Goal: Task Accomplishment & Management: Use online tool/utility

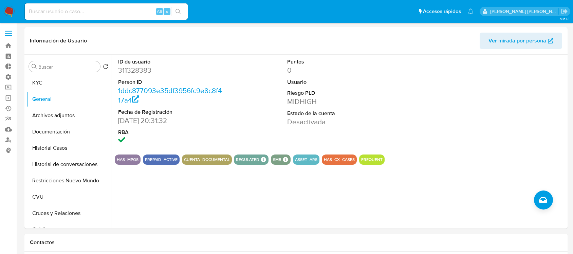
select select "10"
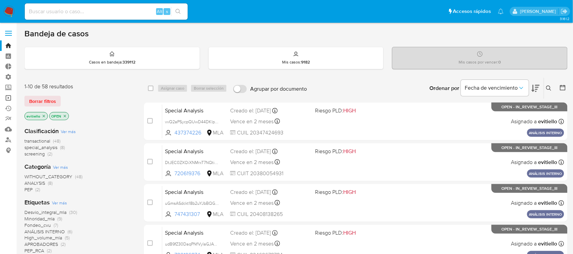
click at [6, 99] on link "Operaciones masivas" at bounding box center [40, 98] width 81 height 11
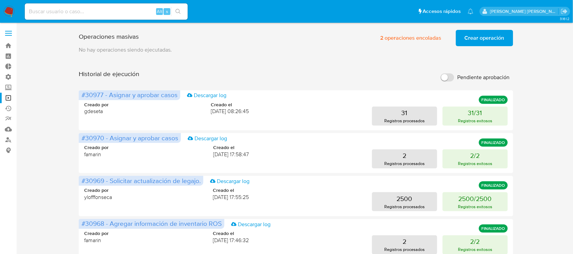
click at [479, 38] on span "Crear operación" at bounding box center [485, 38] width 40 height 15
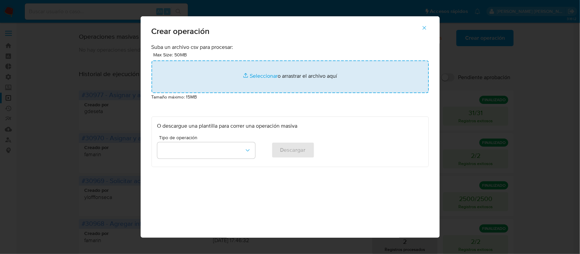
click at [263, 79] on input "file" at bounding box center [289, 76] width 277 height 33
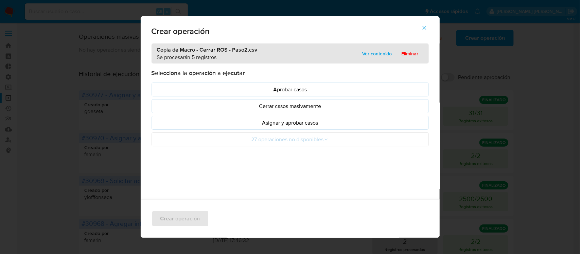
click at [285, 124] on p "Asignar y aprobar casos" at bounding box center [290, 123] width 266 height 8
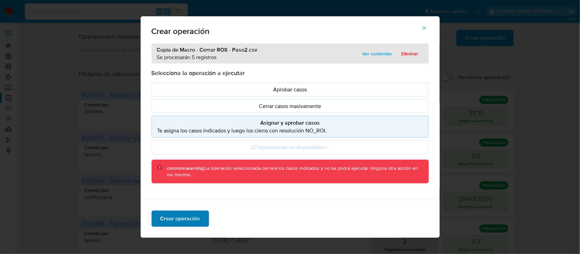
click at [179, 221] on span "Crear operación" at bounding box center [180, 218] width 40 height 15
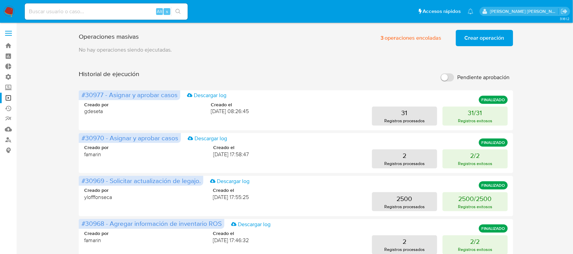
click at [477, 40] on span "Crear operación" at bounding box center [485, 38] width 40 height 15
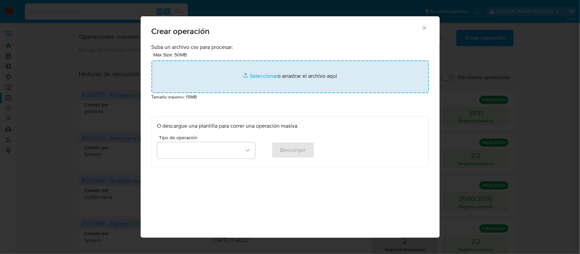
click at [289, 75] on input "file" at bounding box center [289, 76] width 277 height 33
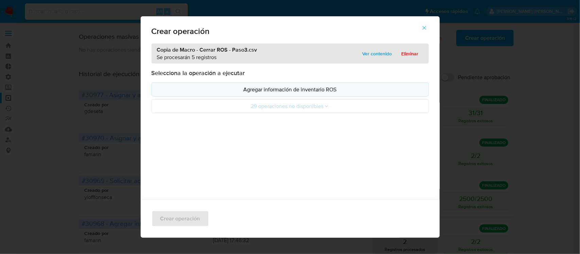
click at [269, 89] on p "Agregar información de inventario ROS" at bounding box center [290, 90] width 266 height 8
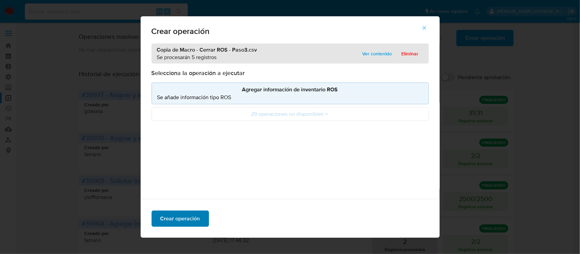
click at [166, 218] on span "Crear operación" at bounding box center [180, 218] width 40 height 15
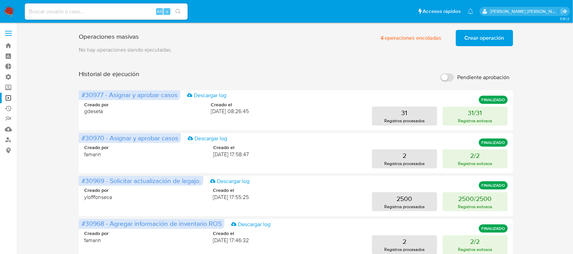
click at [488, 39] on span "Crear operación" at bounding box center [485, 38] width 40 height 15
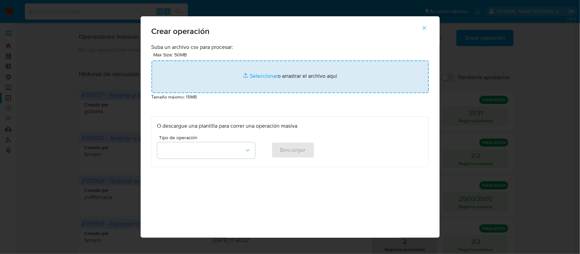
click at [238, 83] on input "file" at bounding box center [289, 76] width 277 height 33
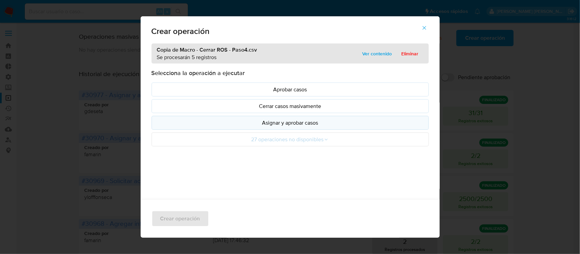
drag, startPoint x: 238, startPoint y: 83, endPoint x: 294, endPoint y: 122, distance: 68.0
click at [294, 122] on p "Asignar y aprobar casos" at bounding box center [290, 123] width 266 height 8
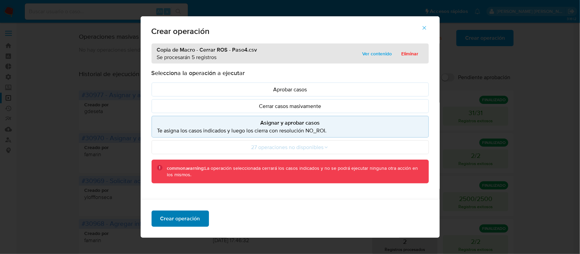
click at [177, 222] on span "Crear operación" at bounding box center [180, 218] width 40 height 15
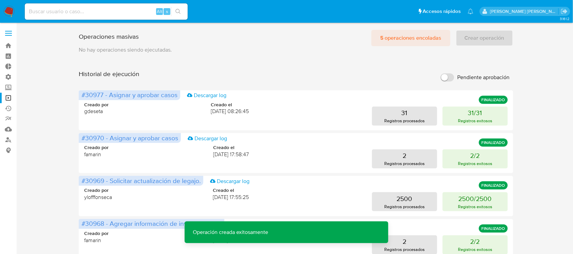
click at [415, 35] on span "5 operaciones encoladas" at bounding box center [410, 38] width 61 height 15
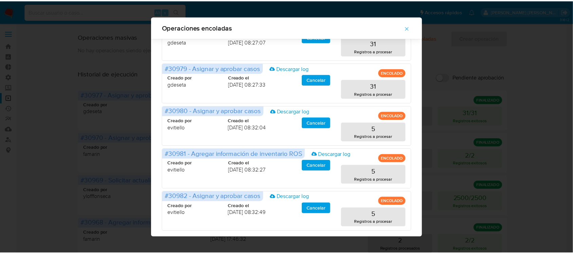
scroll to position [28, 0]
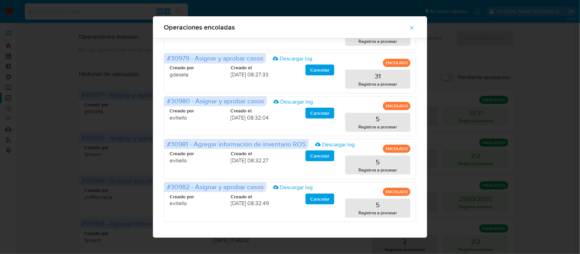
click at [418, 26] on button "button" at bounding box center [412, 28] width 24 height 16
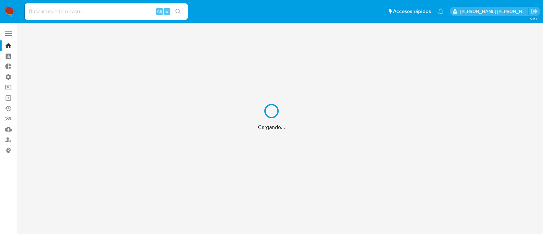
click at [109, 11] on div "Cargando..." at bounding box center [271, 117] width 543 height 234
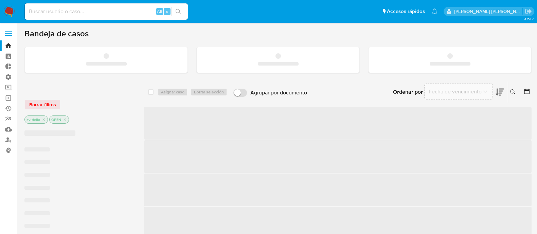
click at [109, 11] on input at bounding box center [106, 11] width 163 height 9
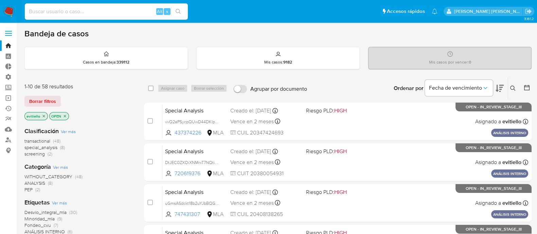
paste input "pIrWNouNO1o58B673tx4AJLb"
type input "pIrWNouNO1o58B673tx4AJLb"
click at [182, 11] on button "search-icon" at bounding box center [178, 12] width 14 height 10
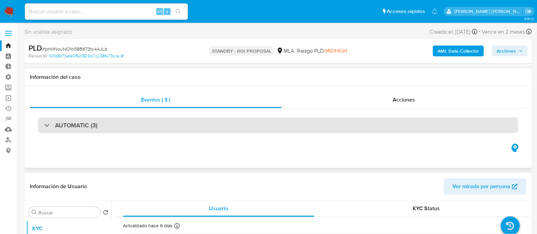
select select "10"
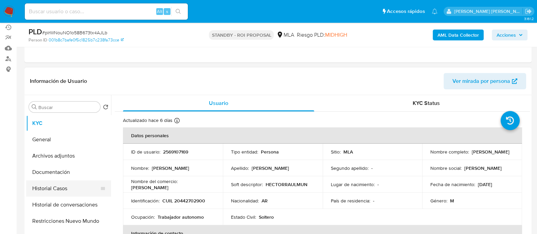
scroll to position [85, 0]
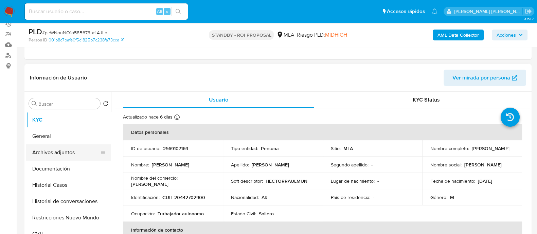
click at [80, 148] on button "Archivos adjuntos" at bounding box center [65, 152] width 79 height 16
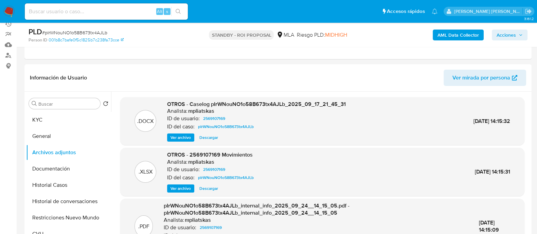
click at [104, 10] on input at bounding box center [106, 11] width 163 height 9
paste input "AKxcuQPNdmDpqs1lQ5JGIrnD"
type input "AKxcuQPNdmDpqs1lQ5JGIrnD"
click at [182, 13] on button "search-icon" at bounding box center [178, 12] width 14 height 10
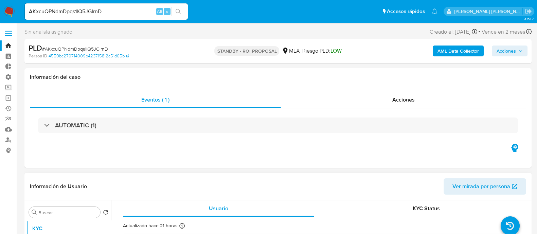
select select "10"
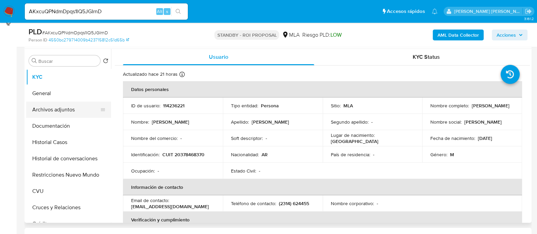
click at [79, 102] on button "Archivos adjuntos" at bounding box center [65, 110] width 79 height 16
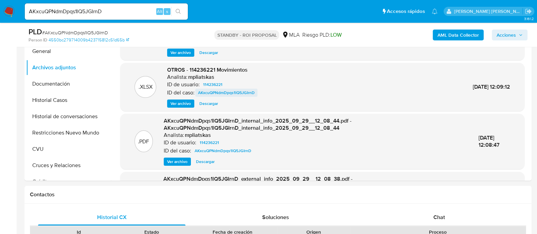
scroll to position [127, 0]
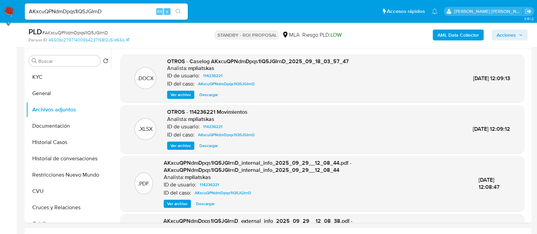
drag, startPoint x: 205, startPoint y: 93, endPoint x: 201, endPoint y: 97, distance: 6.0
click at [205, 93] on span "Descargar" at bounding box center [208, 94] width 19 height 7
click at [74, 144] on button "Historial Casos" at bounding box center [65, 142] width 79 height 16
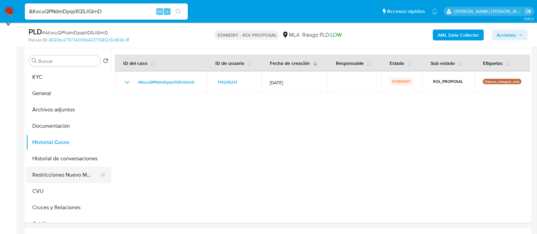
click at [78, 172] on button "Restricciones Nuevo Mundo" at bounding box center [65, 175] width 79 height 16
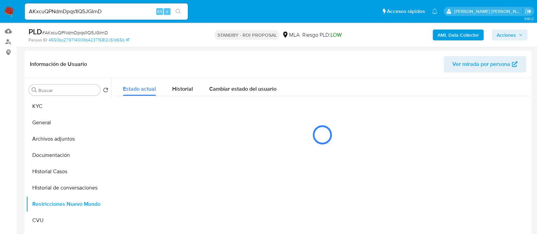
scroll to position [85, 0]
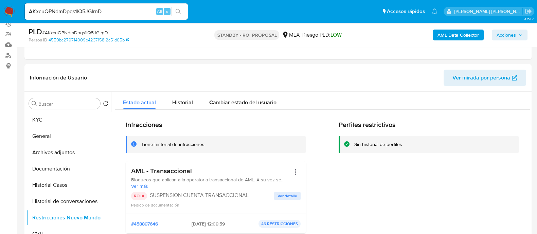
click at [115, 16] on input "AKxcuQPNdmDpqs1lQ5JGIrnD" at bounding box center [106, 11] width 163 height 9
paste input "B0GsyfouxPUdRx7igLXEojg3"
type input "B0GsyfouxPUdRx7igLXEojg3"
click at [179, 11] on icon "search-icon" at bounding box center [178, 11] width 5 height 5
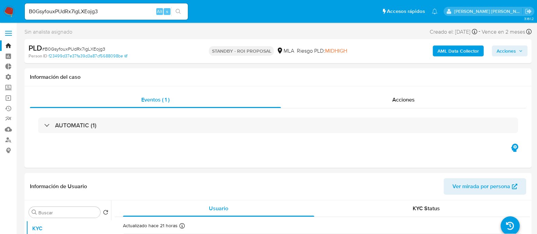
select select "10"
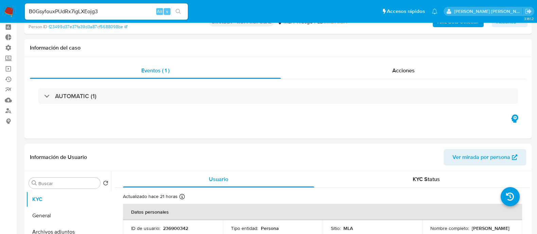
scroll to position [127, 0]
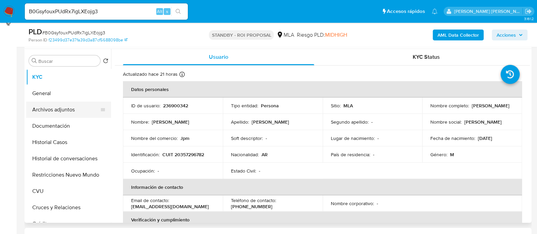
click at [70, 110] on button "Archivos adjuntos" at bounding box center [65, 110] width 79 height 16
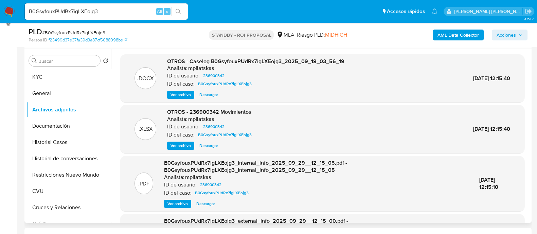
click at [213, 92] on span "Descargar" at bounding box center [208, 94] width 19 height 7
drag, startPoint x: 74, startPoint y: 147, endPoint x: 54, endPoint y: 150, distance: 20.6
click at [74, 147] on button "Historial Casos" at bounding box center [65, 142] width 79 height 16
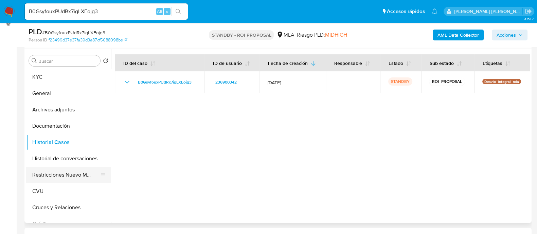
click at [64, 170] on button "Restricciones Nuevo Mundo" at bounding box center [65, 175] width 79 height 16
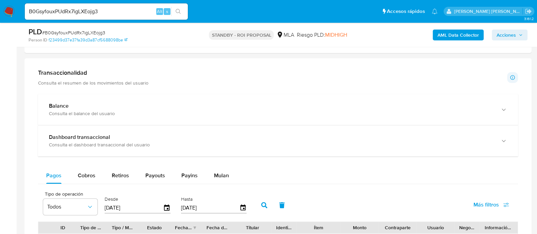
scroll to position [322, 0]
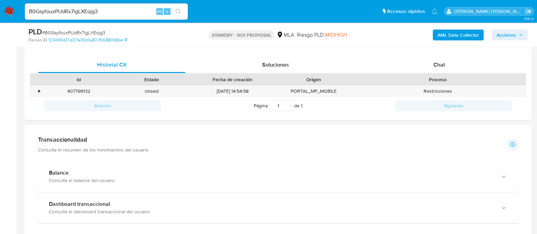
click at [123, 13] on input "B0GsyfouxPUdRx7igLXEojg3" at bounding box center [106, 11] width 163 height 9
paste input "fawhpCMXixRW1ykc6x2SGMlA"
type input "fawhpCMXixRW1ykc6x2SGMlA"
click at [178, 9] on icon "search-icon" at bounding box center [178, 11] width 5 height 5
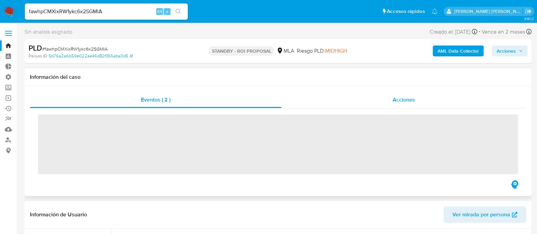
click at [404, 100] on span "Acciones" at bounding box center [404, 100] width 22 height 8
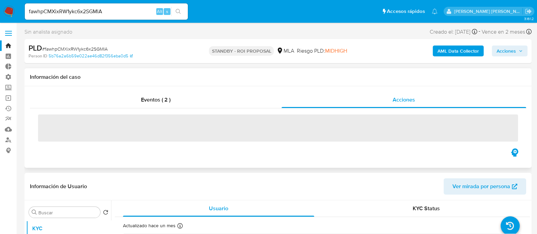
select select "10"
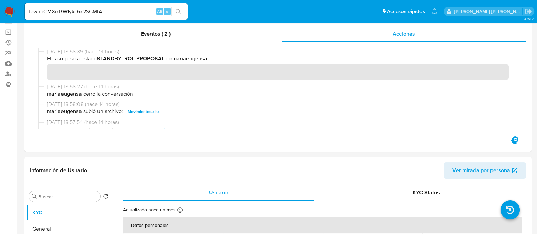
scroll to position [169, 0]
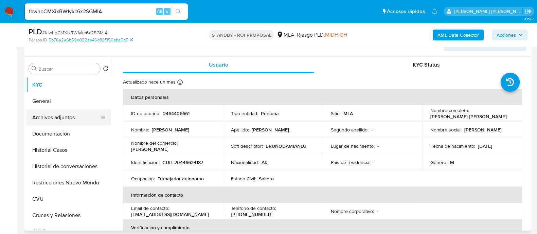
click at [72, 119] on button "Archivos adjuntos" at bounding box center [65, 117] width 79 height 16
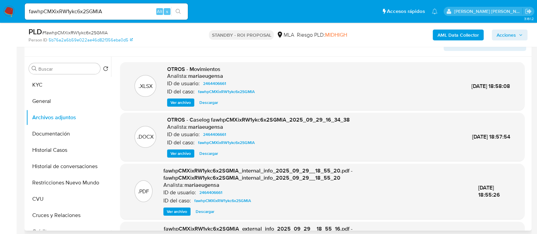
click at [211, 152] on span "Descargar" at bounding box center [208, 153] width 19 height 7
click at [72, 156] on button "Historial Casos" at bounding box center [65, 150] width 79 height 16
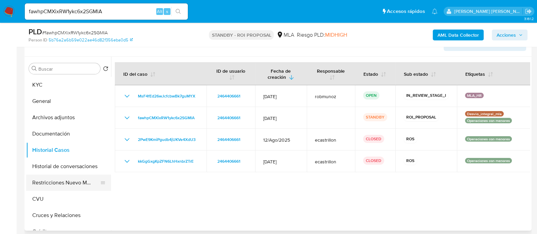
click at [73, 179] on button "Restricciones Nuevo Mundo" at bounding box center [65, 183] width 79 height 16
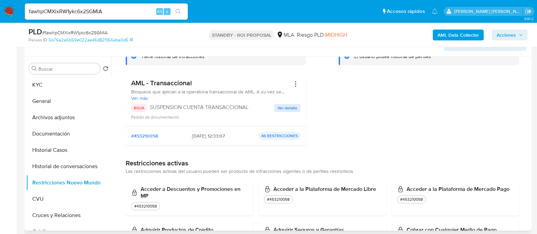
scroll to position [127, 0]
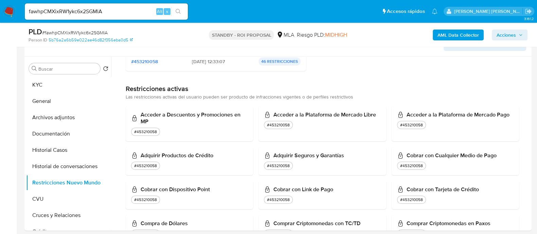
click at [130, 9] on input "fawhpCMXixRW1ykc6x2SGMlA" at bounding box center [106, 11] width 163 height 9
paste input "aL9n3SttPUvf4a5Iw1OCFGs0"
type input "aL9n3SttPUvf4a5Iw1OCFGs0"
click at [173, 9] on button "search-icon" at bounding box center [178, 12] width 14 height 10
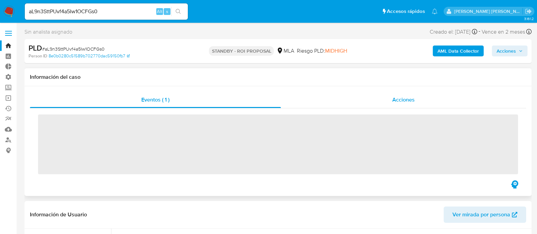
click at [395, 92] on div "Acciones" at bounding box center [403, 100] width 245 height 16
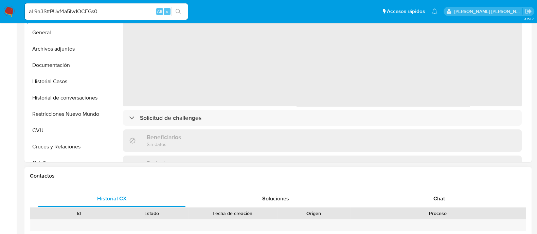
select select "10"
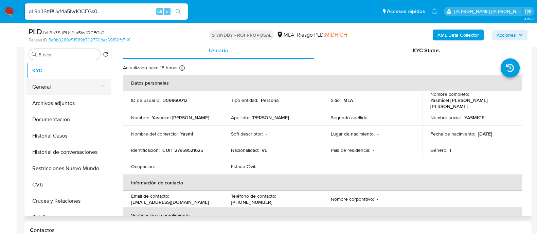
scroll to position [127, 0]
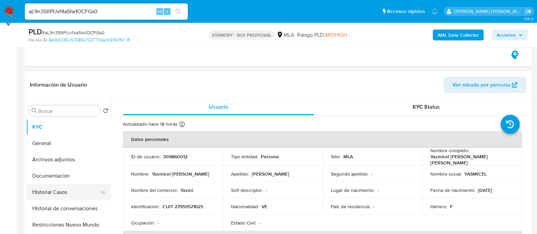
click at [83, 199] on button "Historial Casos" at bounding box center [65, 192] width 79 height 16
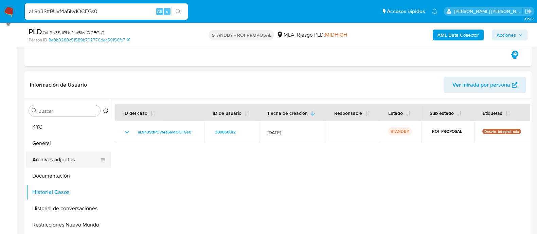
click at [79, 160] on button "Archivos adjuntos" at bounding box center [65, 159] width 79 height 16
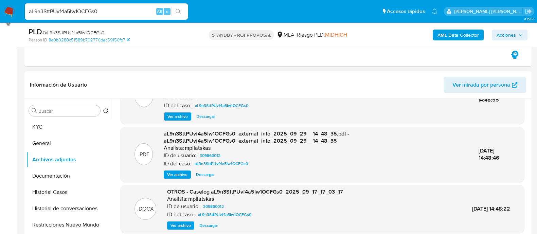
scroll to position [72, 0]
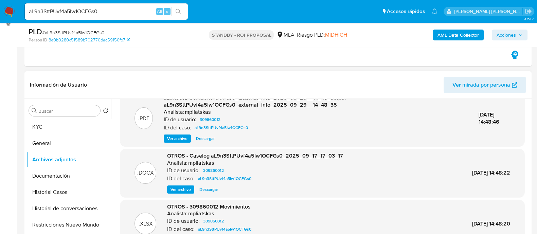
click at [206, 187] on span "Descargar" at bounding box center [208, 189] width 19 height 7
click at [84, 211] on button "Historial de conversaciones" at bounding box center [65, 208] width 79 height 16
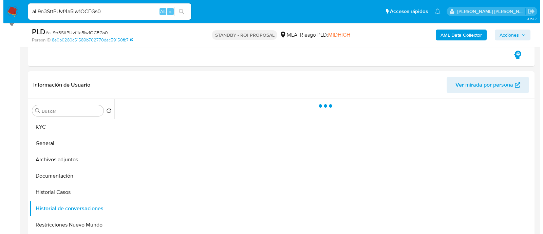
scroll to position [169, 0]
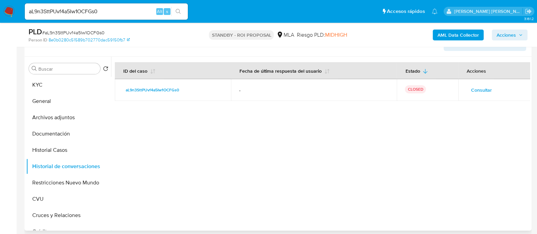
click at [492, 89] on button "Consultar" at bounding box center [481, 90] width 30 height 11
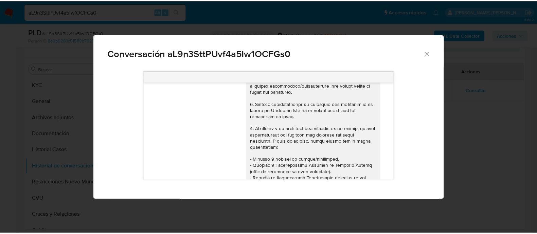
scroll to position [0, 0]
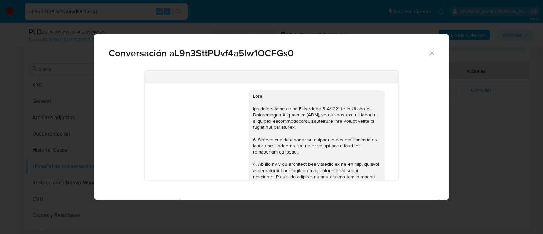
click at [464, 113] on div "Conversación aL9n3SttPUvf4a5Iw1OCFGs0 17/09/2025 14:47:19 Hola, Esperamos que t…" at bounding box center [271, 117] width 543 height 234
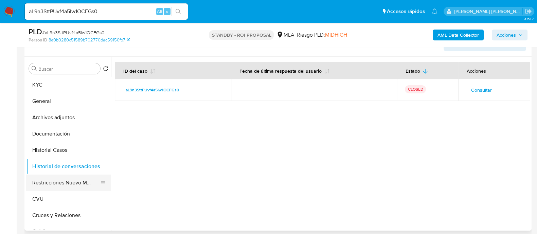
click at [85, 182] on button "Restricciones Nuevo Mundo" at bounding box center [65, 183] width 79 height 16
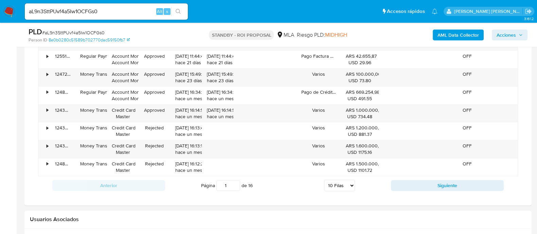
scroll to position [839, 0]
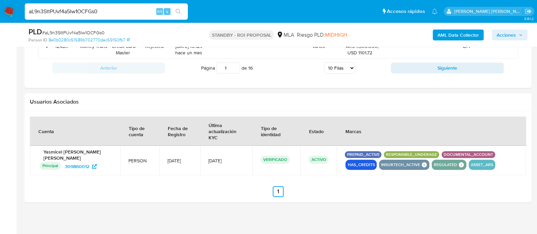
click at [93, 11] on input "aL9n3SttPUvf4a5Iw1OCFGs0" at bounding box center [106, 11] width 163 height 9
paste input "EDzI1cG26I6SPPu56yinUbVI"
type input "EDzI1cG26I6SPPu56yinUbVI"
click at [180, 7] on button "search-icon" at bounding box center [178, 12] width 14 height 10
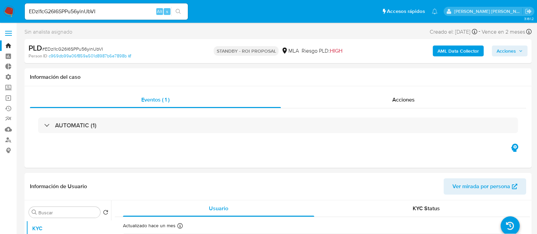
select select "10"
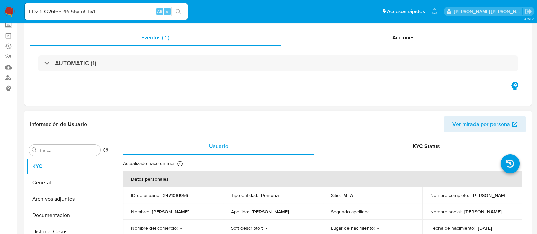
scroll to position [169, 0]
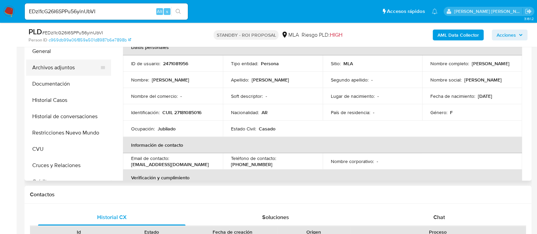
click at [78, 68] on button "Archivos adjuntos" at bounding box center [65, 67] width 79 height 16
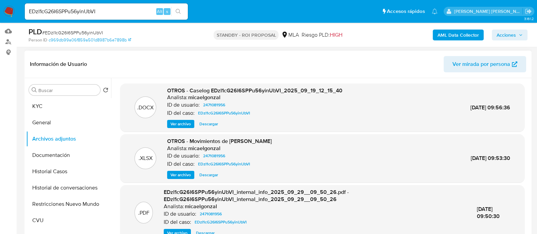
scroll to position [85, 0]
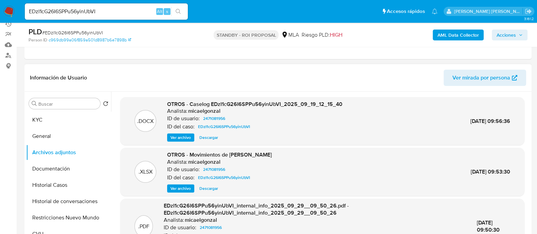
click at [210, 139] on span "Descargar" at bounding box center [208, 137] width 19 height 7
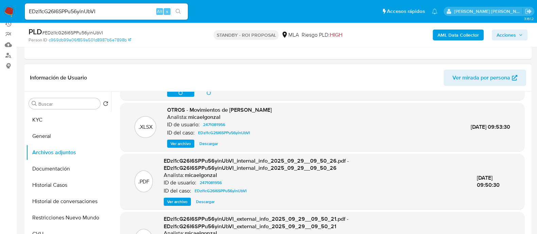
scroll to position [72, 0]
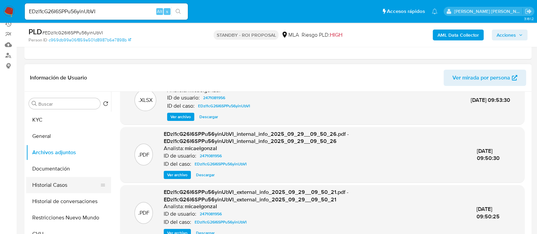
click at [81, 187] on button "Historial Casos" at bounding box center [65, 185] width 79 height 16
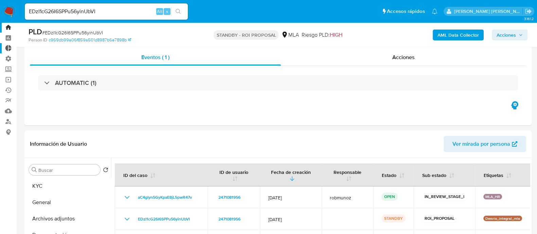
scroll to position [0, 0]
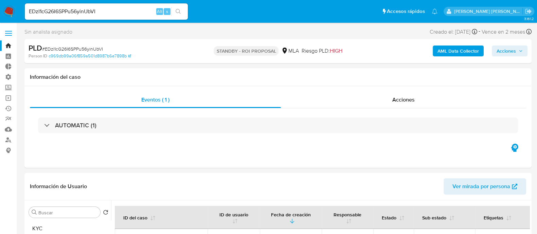
click at [8, 19] on nav "Pausado Ver notificaciones EDzI1cG26I6SPPu56yinUbVI Alt s Accesos rápidos Presi…" at bounding box center [268, 11] width 537 height 23
click at [8, 11] on img at bounding box center [9, 12] width 12 height 12
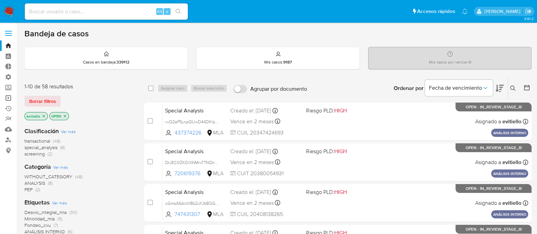
click at [9, 97] on link "Operaciones masivas" at bounding box center [40, 98] width 81 height 11
